Goal: Task Accomplishment & Management: Use online tool/utility

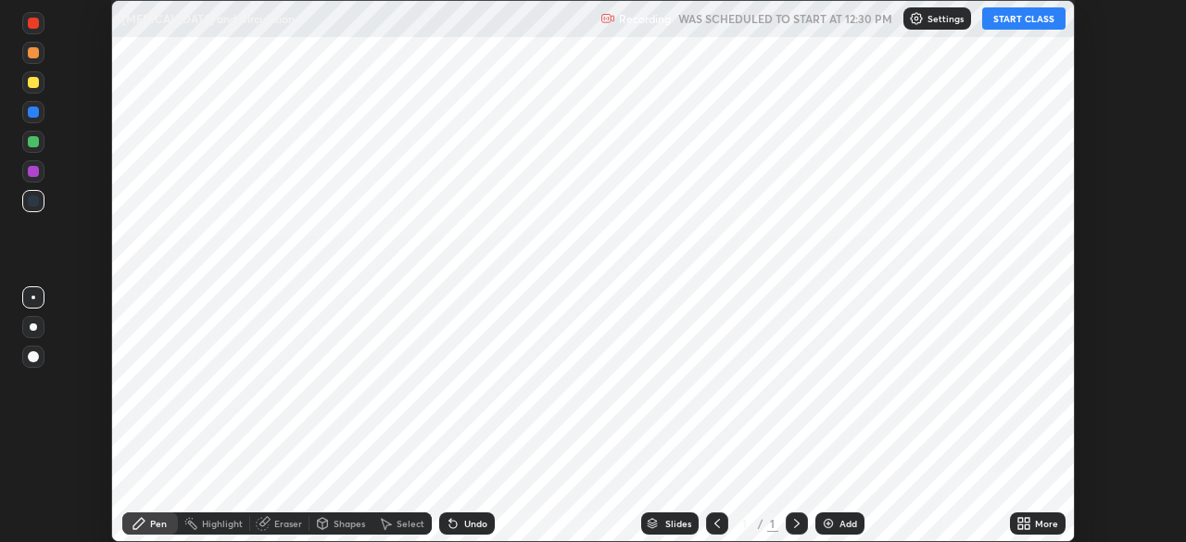
scroll to position [542, 1186]
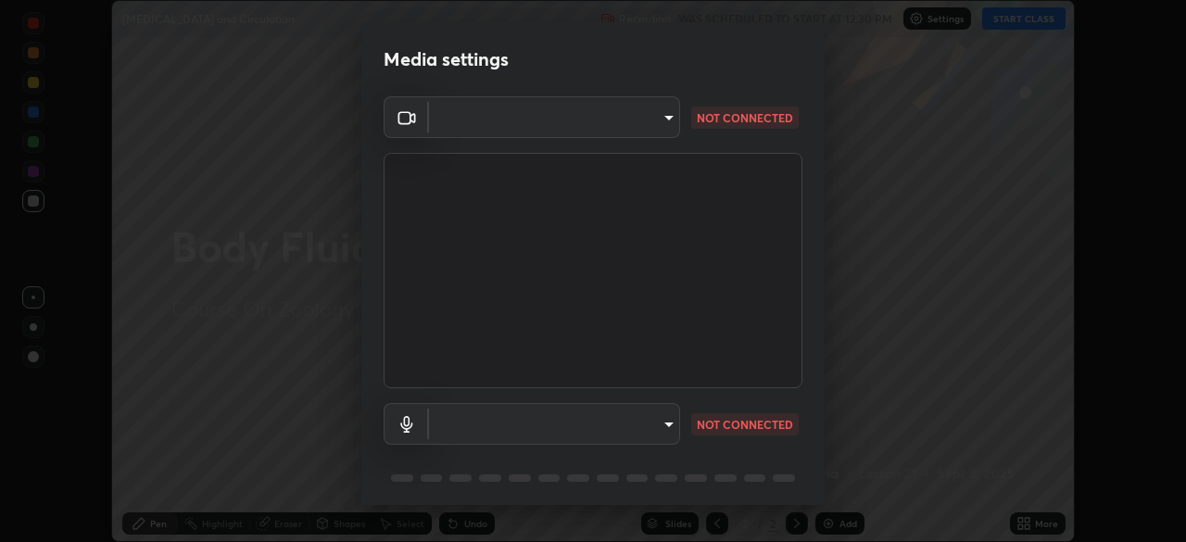
type input "143341fbb904ed7f6d4b6d102c287fed7119b8a5c82681b0fe0d60ab9d1c1976"
type input "default"
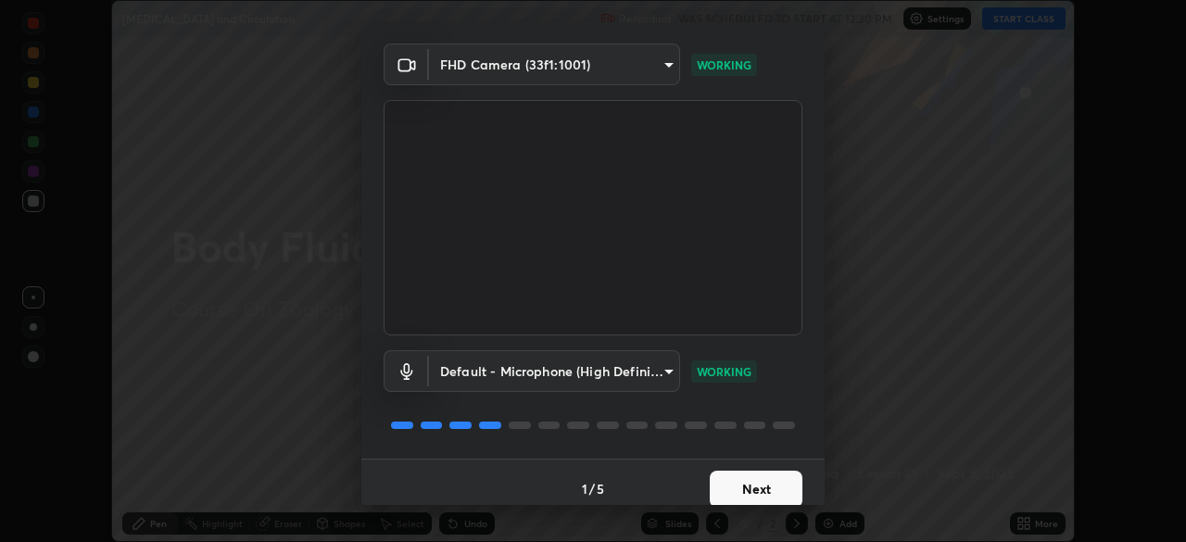
scroll to position [66, 0]
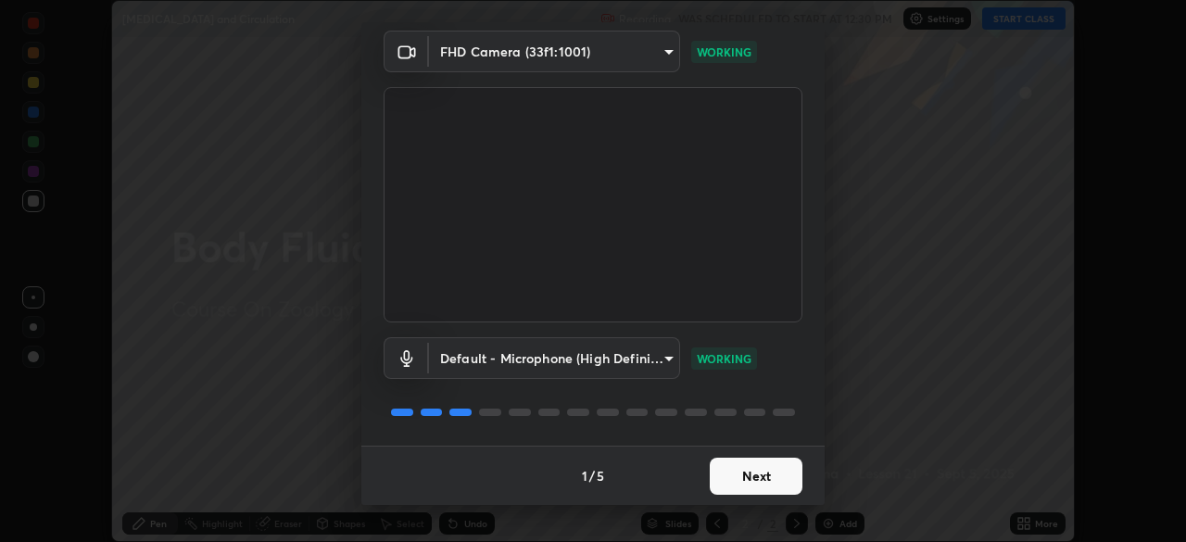
click at [762, 482] on button "Next" at bounding box center [756, 476] width 93 height 37
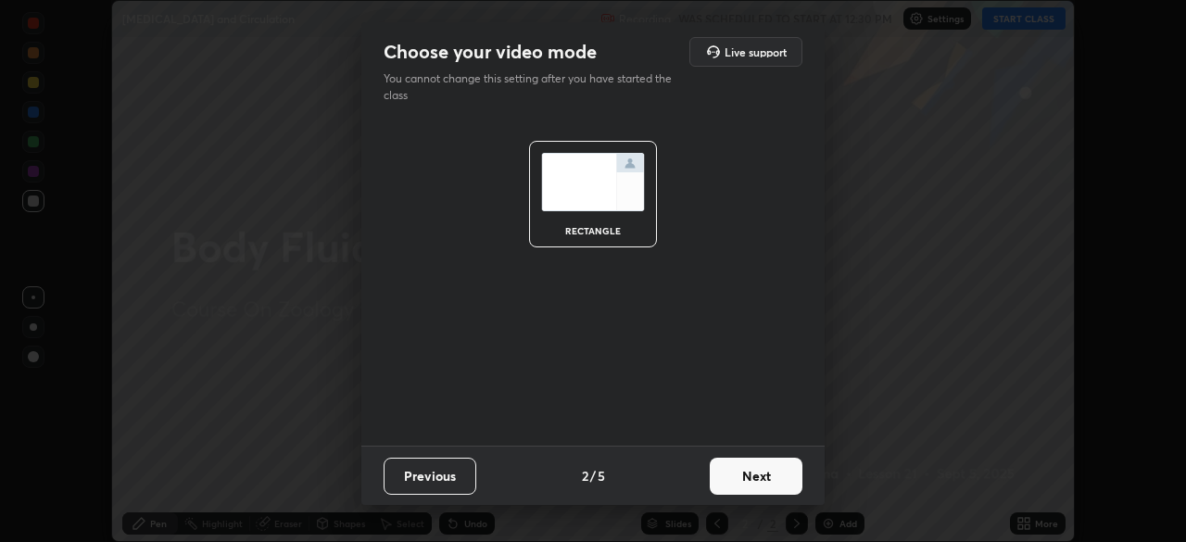
scroll to position [0, 0]
click at [761, 474] on button "Next" at bounding box center [756, 476] width 93 height 37
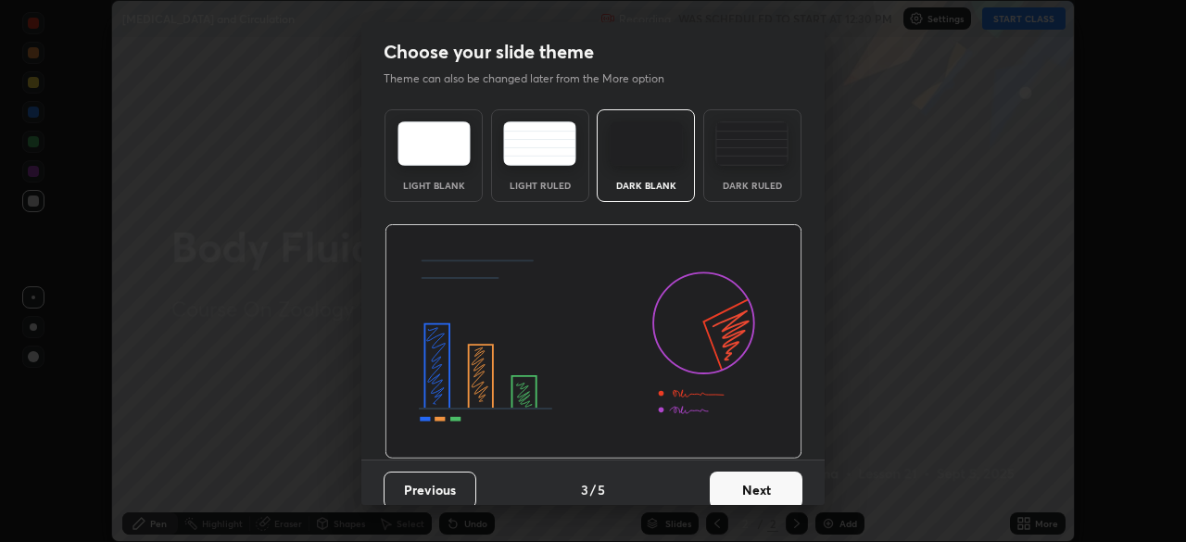
click at [769, 488] on button "Next" at bounding box center [756, 490] width 93 height 37
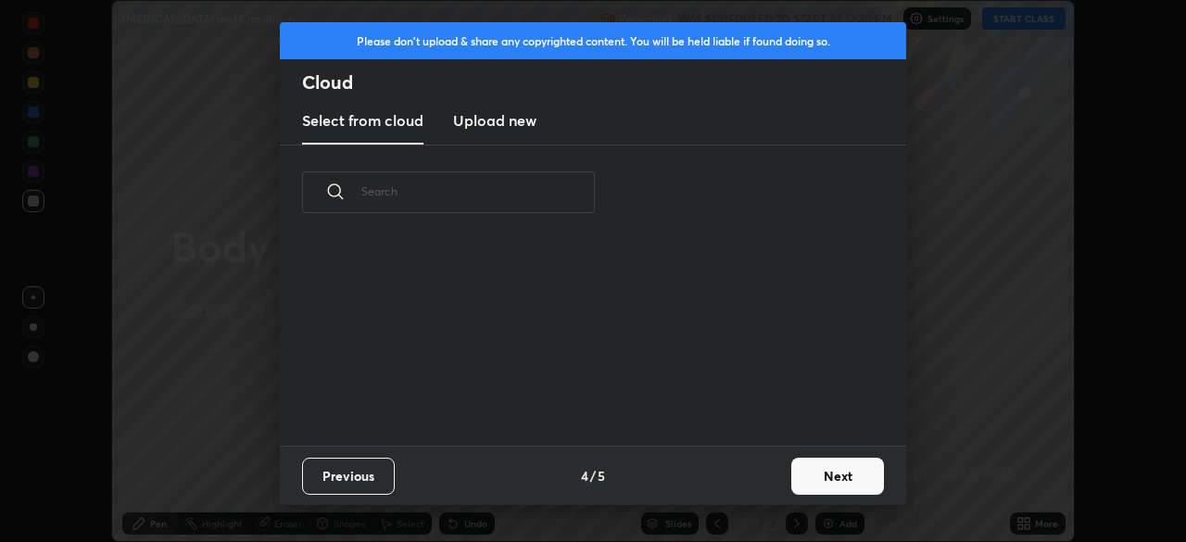
click at [829, 485] on button "Next" at bounding box center [838, 476] width 93 height 37
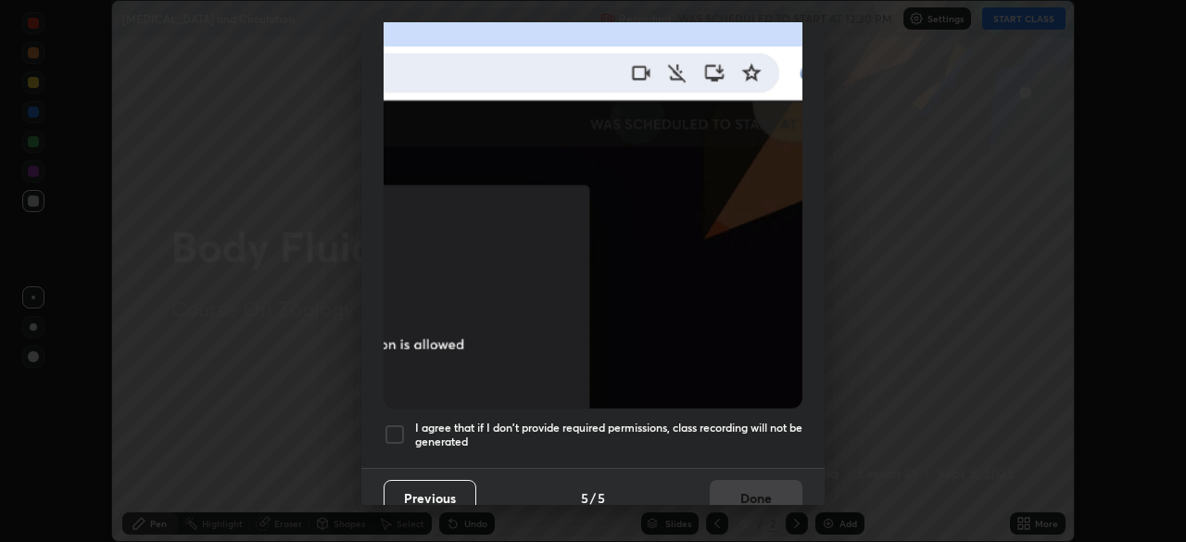
scroll to position [444, 0]
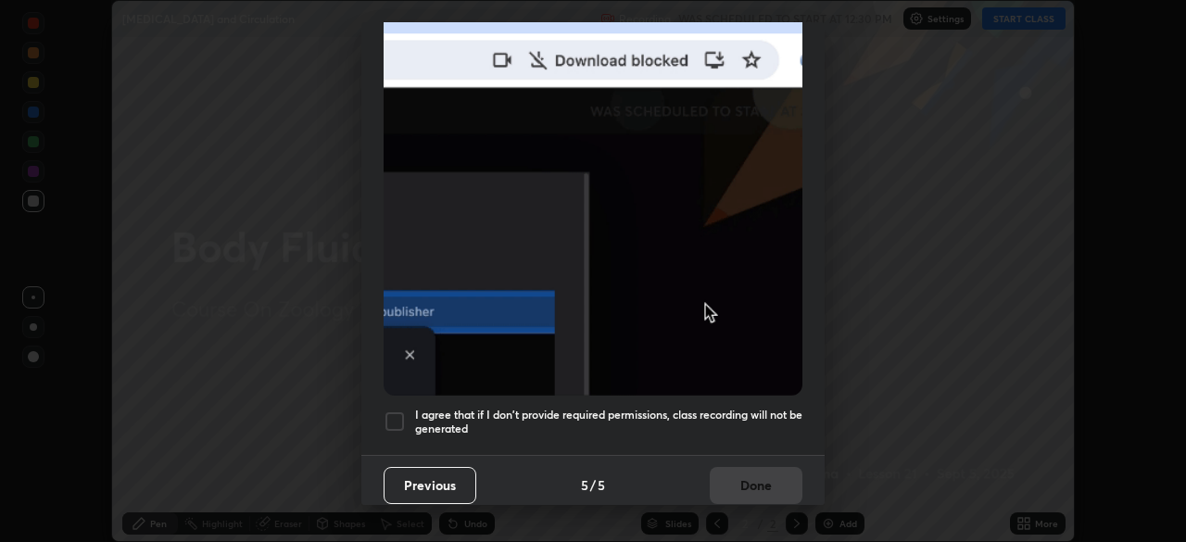
click at [737, 410] on h5 "I agree that if I don't provide required permissions, class recording will not …" at bounding box center [608, 422] width 387 height 29
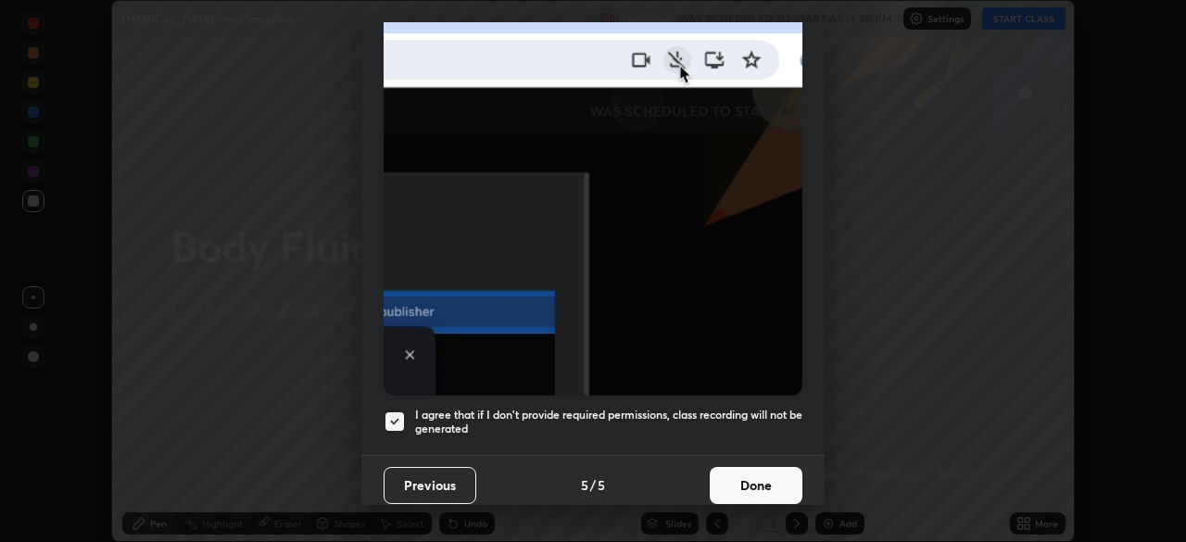
click at [743, 474] on button "Done" at bounding box center [756, 485] width 93 height 37
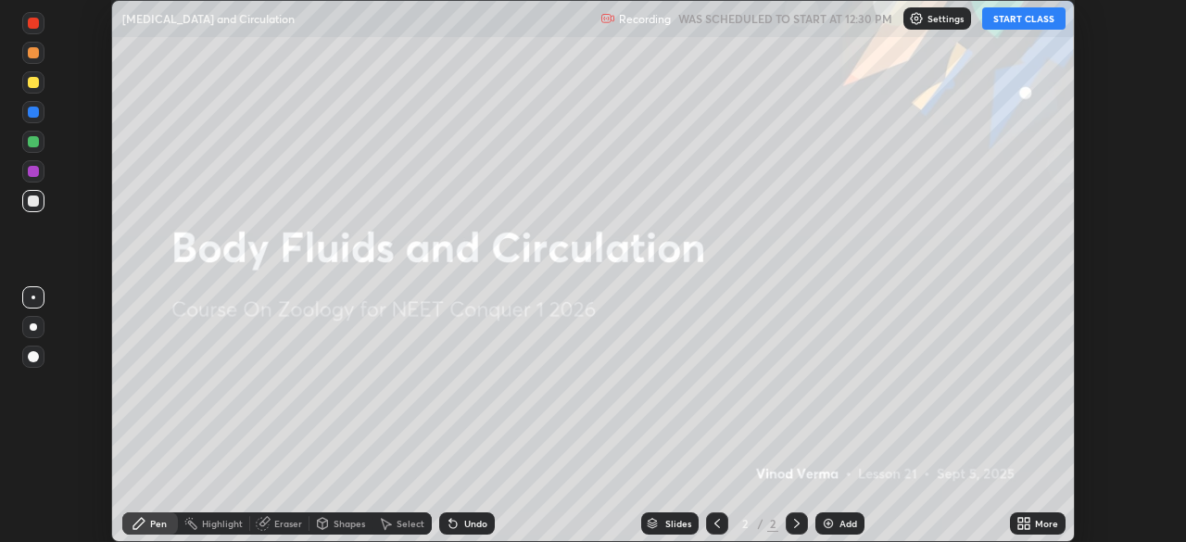
click at [1013, 18] on button "START CLASS" at bounding box center [1024, 18] width 83 height 22
